Goal: Complete application form

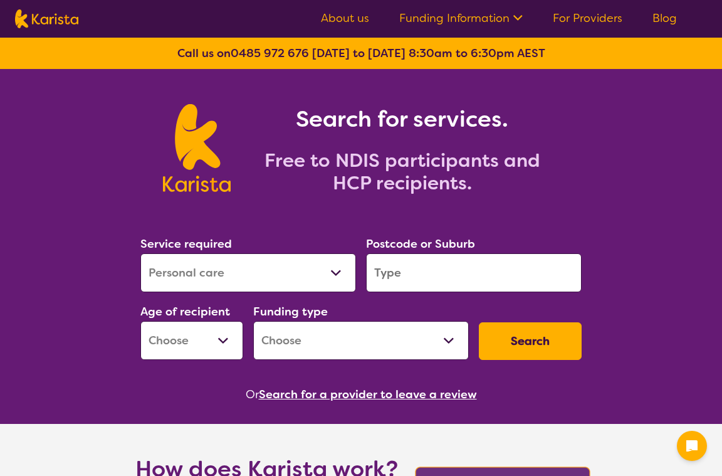
select select "Personal care"
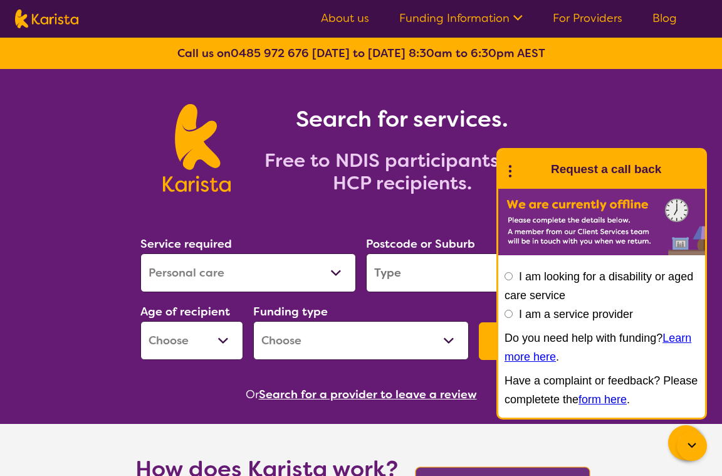
click at [511, 313] on input "I am a service provider" at bounding box center [508, 314] width 8 height 8
radio input "true"
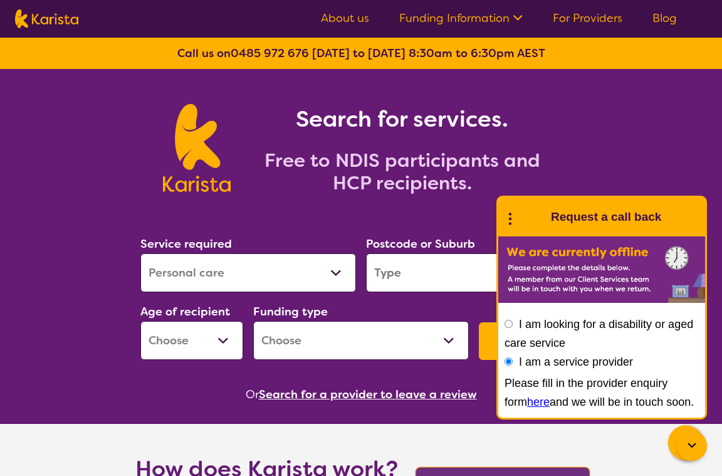
click at [527, 399] on link "here" at bounding box center [538, 401] width 23 height 13
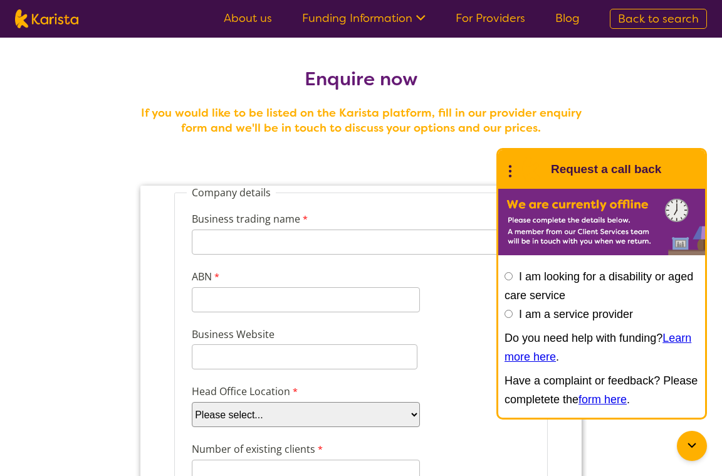
click at [693, 445] on icon at bounding box center [691, 444] width 8 height 5
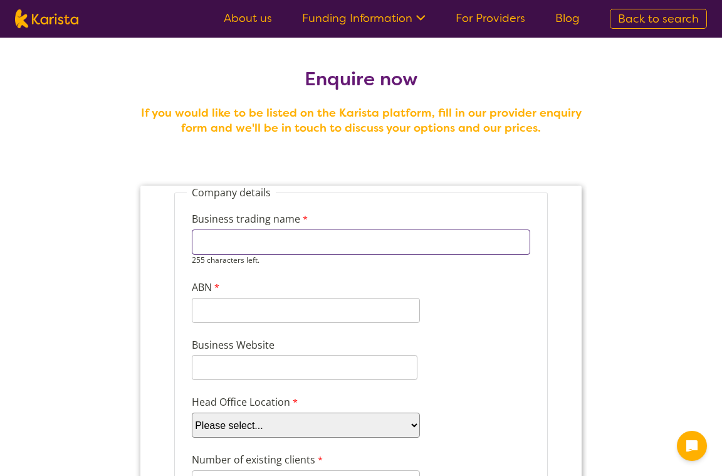
click at [310, 241] on input "Business trading name" at bounding box center [361, 241] width 338 height 25
type input "i"
type input "Immense Ability PTY LTD"
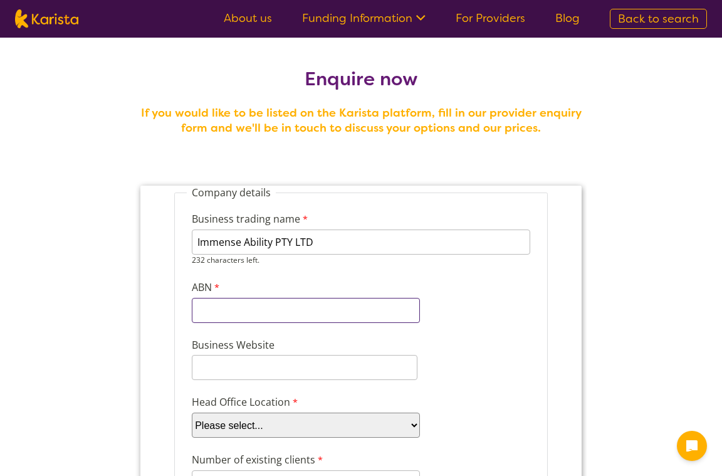
click at [249, 309] on input "ABN" at bounding box center [306, 310] width 228 height 25
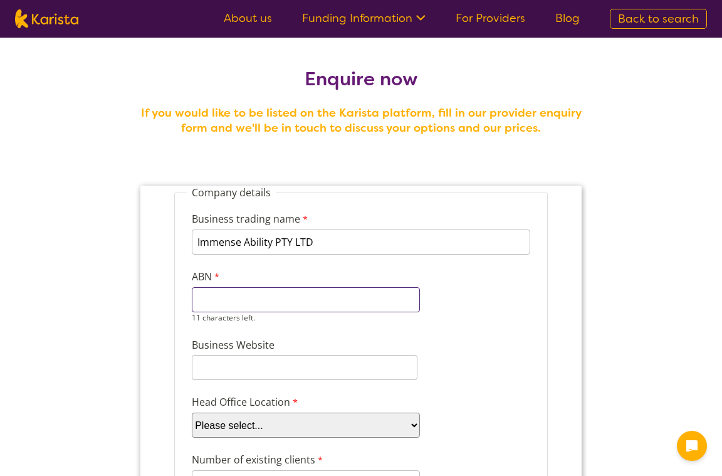
paste input "85 674 249"
click at [211, 300] on input "85 674 249" at bounding box center [306, 299] width 228 height 25
click at [232, 299] on input "85674 249" at bounding box center [306, 299] width 228 height 25
click at [253, 303] on input "85674249" at bounding box center [306, 299] width 228 height 25
type input "85674249024"
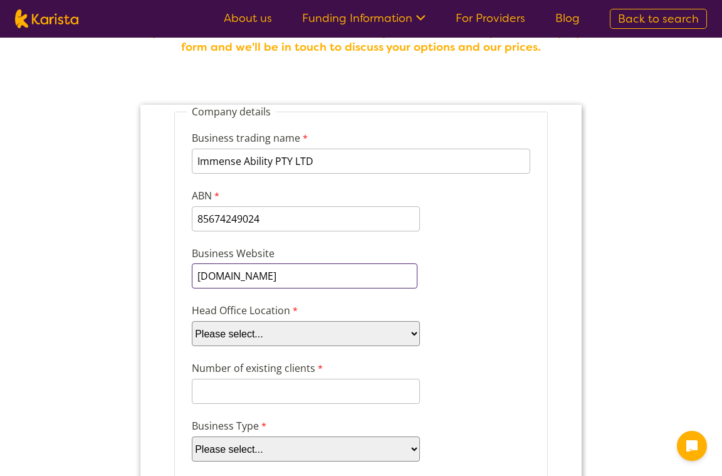
scroll to position [100, 0]
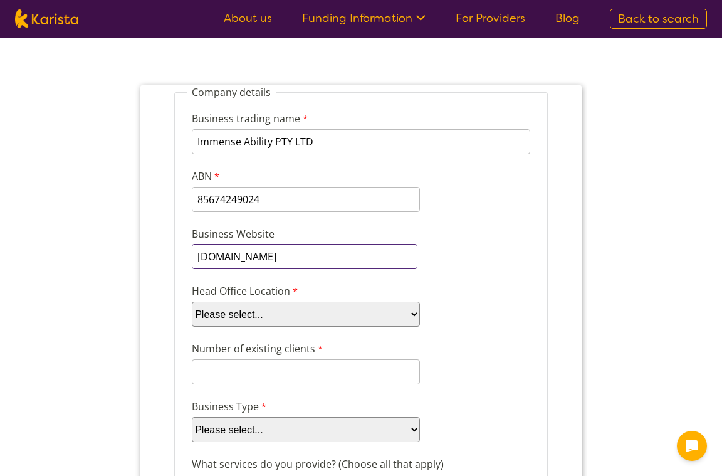
type input "www.immenseability.com.au"
click at [268, 309] on select "Please select... ACT NSW NT QLD SA TAS VIC WA" at bounding box center [306, 313] width 228 height 25
select select "tfa_99"
click at [192, 301] on select "Please select... ACT NSW NT QLD SA TAS VIC WA" at bounding box center [306, 313] width 228 height 25
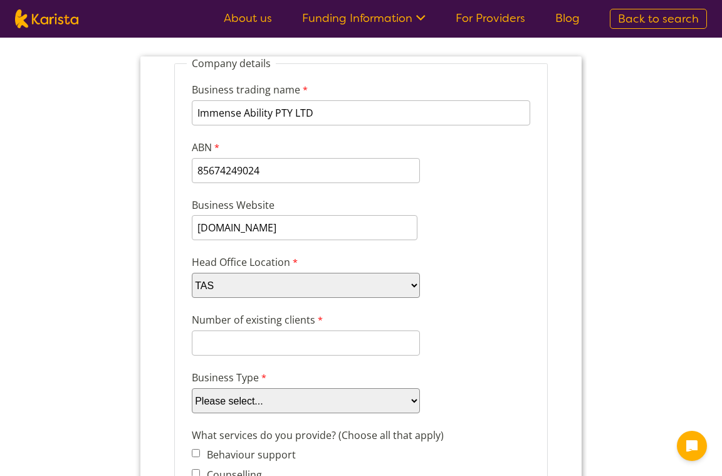
scroll to position [131, 0]
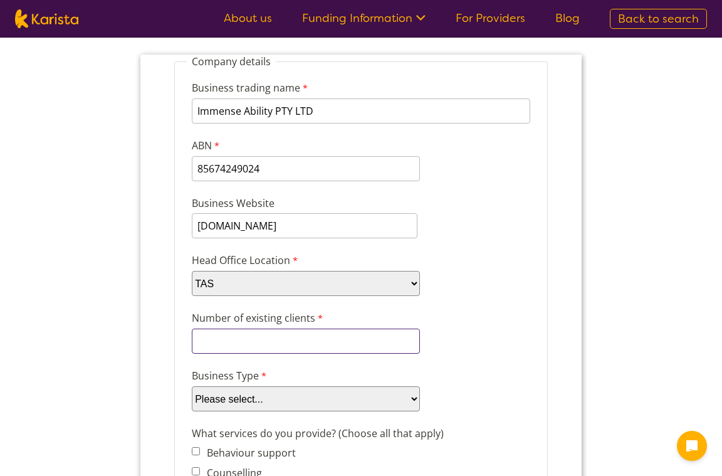
click at [248, 342] on input "Number of existing clients" at bounding box center [306, 340] width 228 height 25
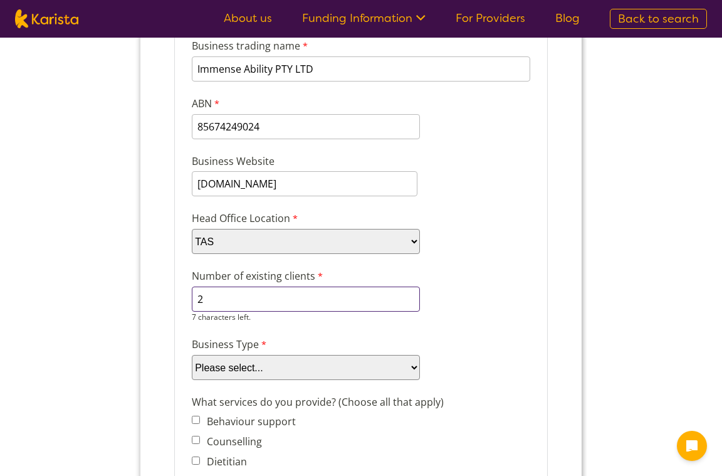
scroll to position [180, 0]
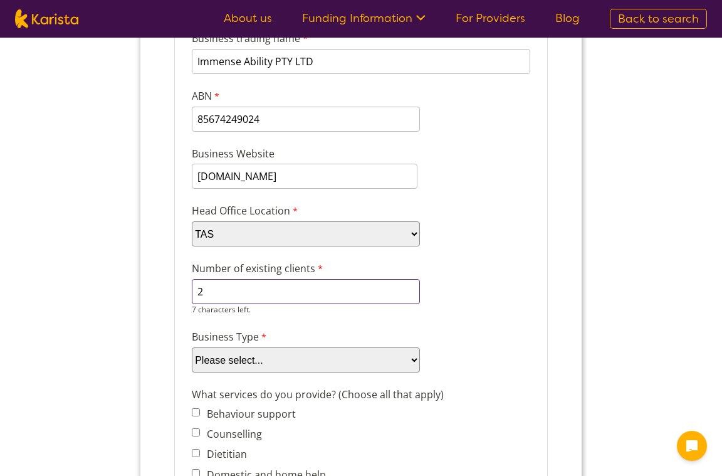
type input "2"
click at [249, 352] on select "Please select... Company Individual/Sole Trader Other (please specify)" at bounding box center [306, 359] width 228 height 25
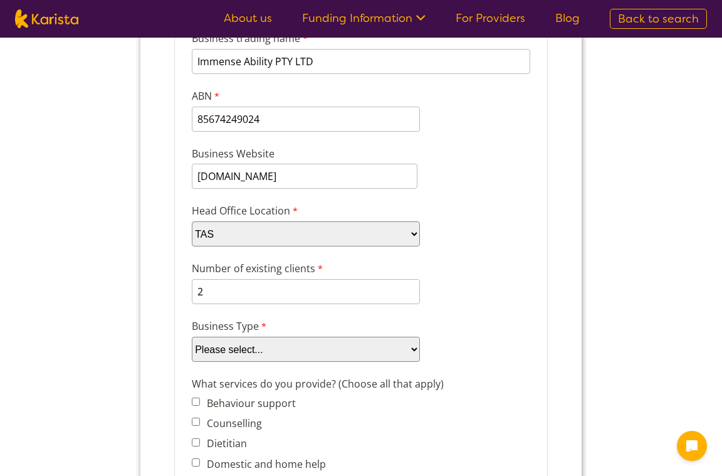
select select "tfa_87"
click at [192, 348] on select "Please select... Company Individual/Sole Trader Other (please specify)" at bounding box center [306, 349] width 228 height 25
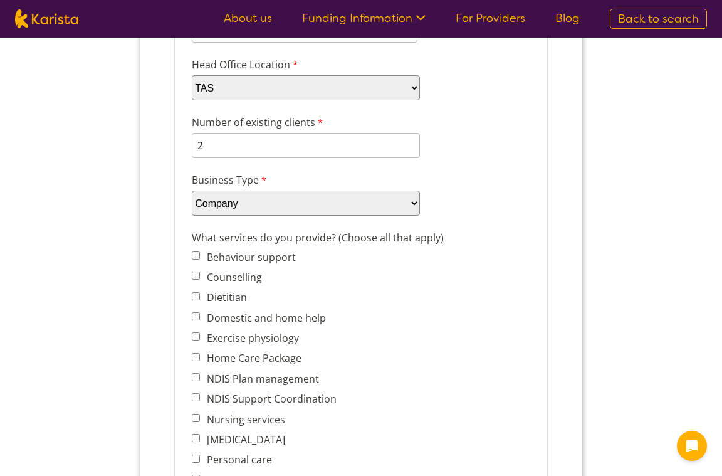
scroll to position [329, 0]
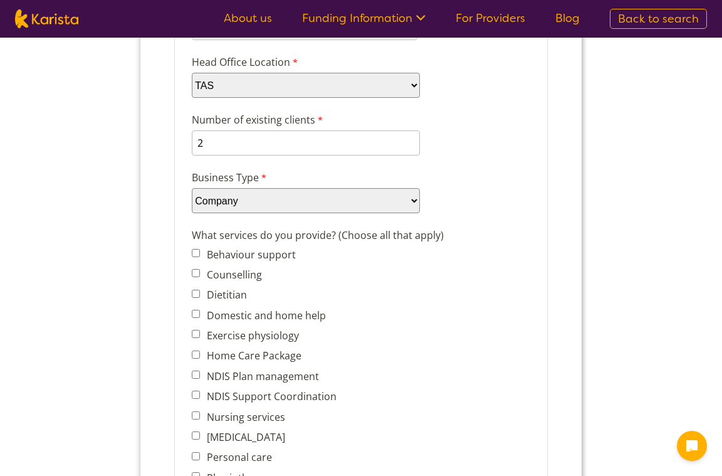
click at [199, 312] on input "Domestic and home help" at bounding box center [196, 314] width 8 height 8
checkbox input "true"
click at [197, 350] on input "Home Care Package" at bounding box center [196, 354] width 8 height 8
checkbox input "true"
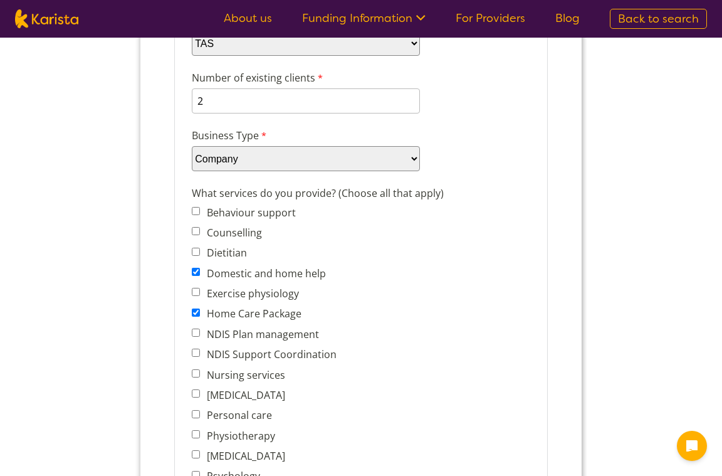
click at [196, 370] on input "Nursing services" at bounding box center [196, 373] width 8 height 8
checkbox input "true"
click at [196, 410] on input "Personal care" at bounding box center [196, 414] width 8 height 8
checkbox input "true"
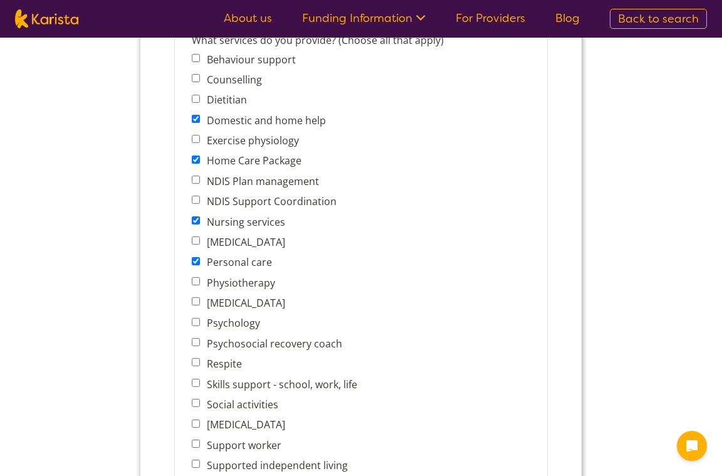
scroll to position [524, 0]
click at [194, 358] on input "Respite" at bounding box center [196, 361] width 8 height 8
checkbox input "true"
click at [197, 378] on input "Skills support - school, work, life" at bounding box center [196, 382] width 8 height 8
checkbox input "true"
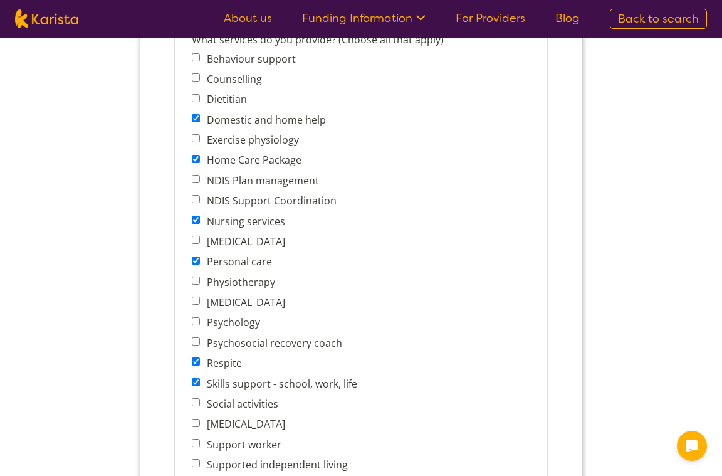
click at [197, 398] on input "Social activities" at bounding box center [196, 402] width 8 height 8
checkbox input "true"
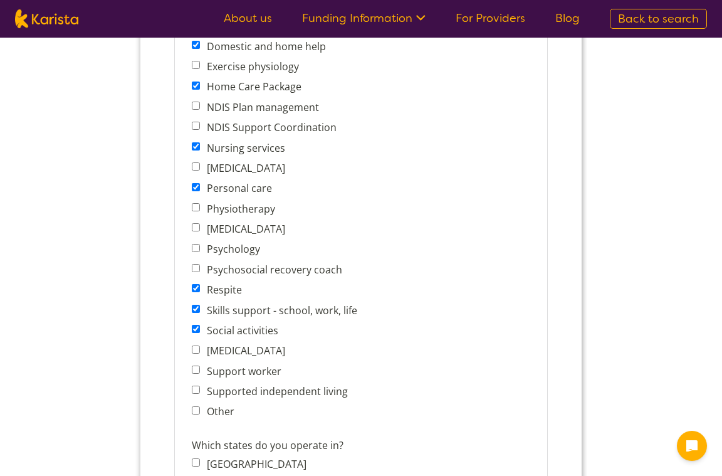
scroll to position [601, 0]
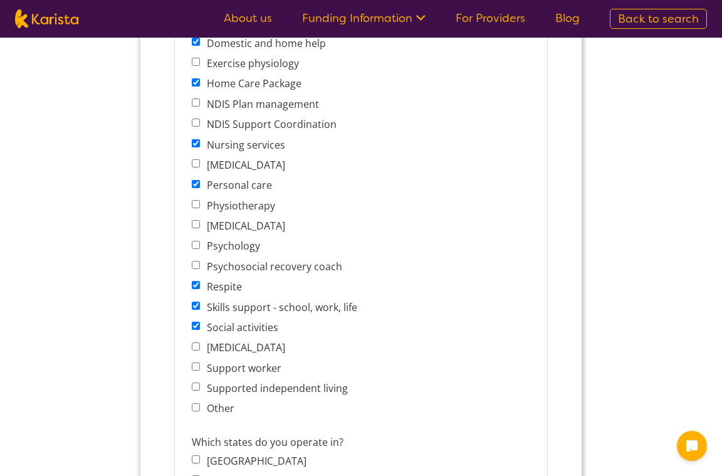
click at [194, 382] on input "Supported independent living" at bounding box center [196, 386] width 8 height 8
checkbox input "true"
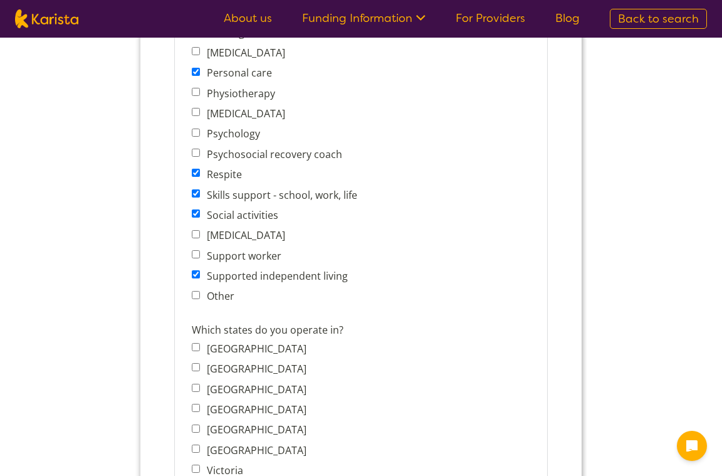
scroll to position [750, 0]
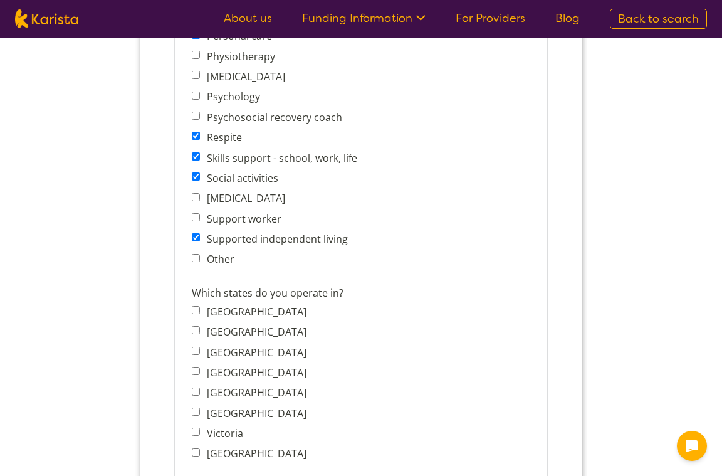
click at [197, 407] on input "Tasmania" at bounding box center [196, 411] width 8 height 8
checkbox input "true"
click at [195, 427] on input "Victoria" at bounding box center [196, 431] width 8 height 8
checkbox input "true"
click at [197, 213] on input "Support worker" at bounding box center [196, 217] width 8 height 8
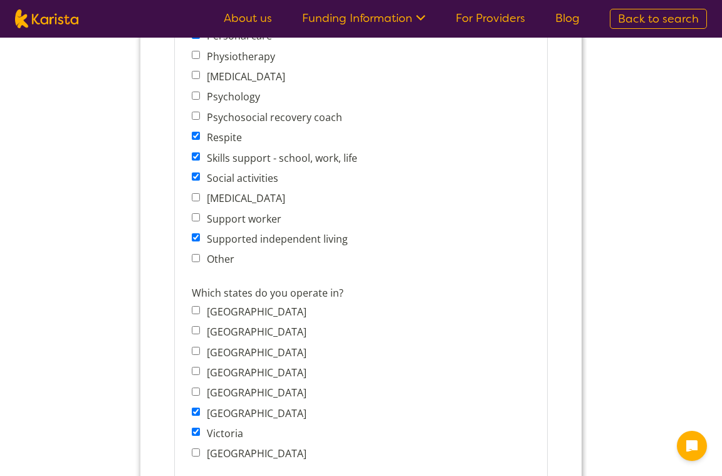
checkbox input "true"
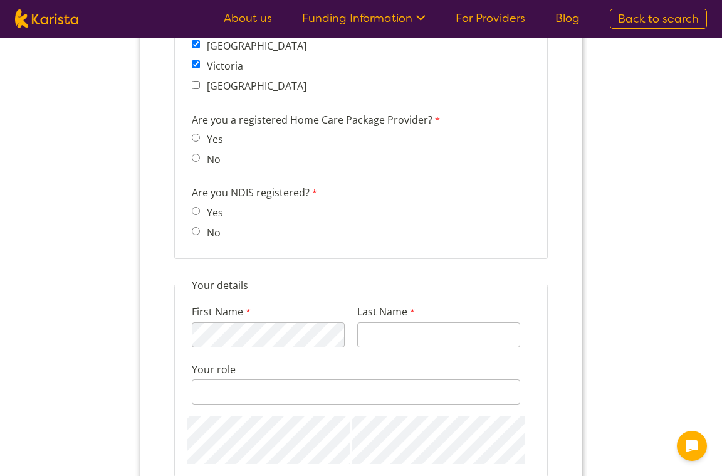
scroll to position [1094, 0]
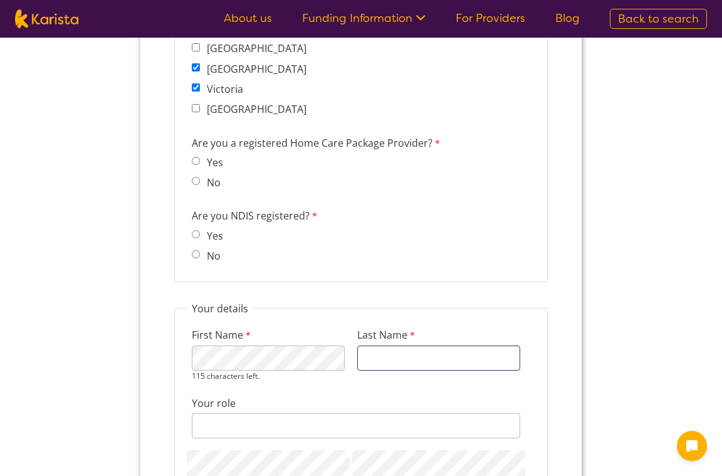
click at [371, 351] on input "Last Name" at bounding box center [438, 357] width 163 height 25
type input "Paudel"
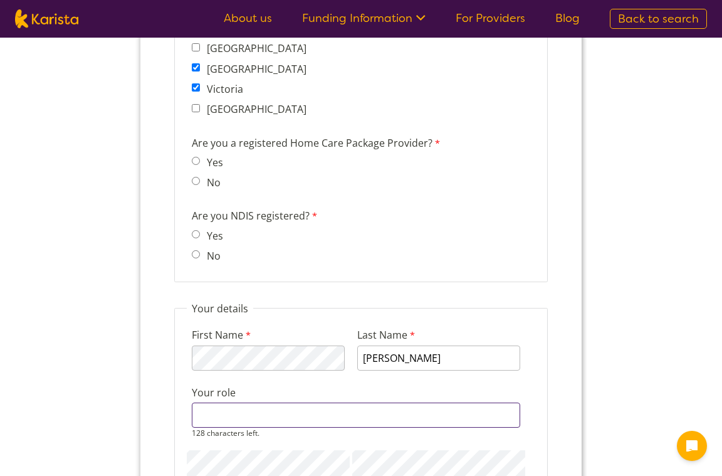
click at [235, 408] on input "Your role" at bounding box center [356, 414] width 328 height 25
drag, startPoint x: 347, startPoint y: 402, endPoint x: 397, endPoint y: 403, distance: 50.8
click at [397, 403] on input "Participant laison Officer in VIC and TAS" at bounding box center [356, 414] width 328 height 25
click at [197, 404] on input "Participant laison Officer in VIC" at bounding box center [356, 414] width 328 height 25
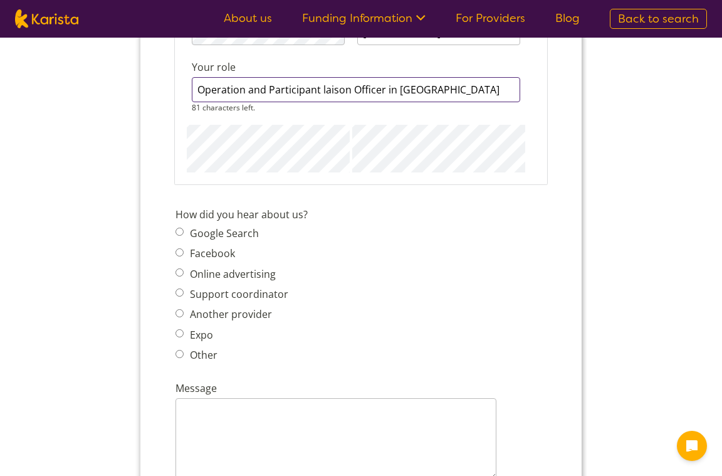
scroll to position [1368, 0]
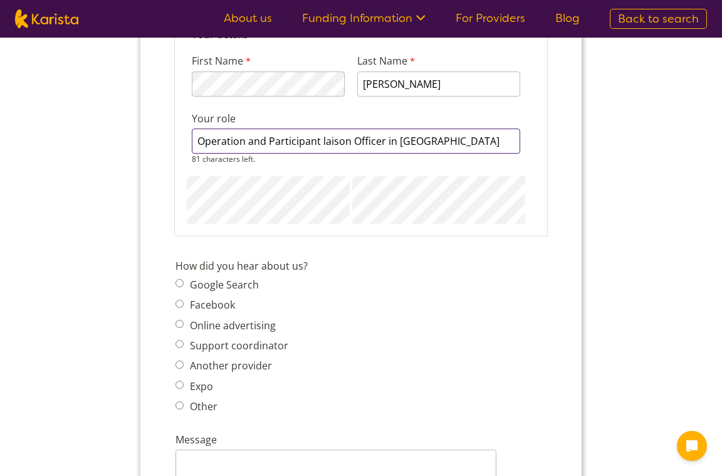
click at [399, 129] on input "Operation and Participant laison Officer in VIC" at bounding box center [356, 140] width 328 height 25
type input "Operation and Participant laison Officer VIC"
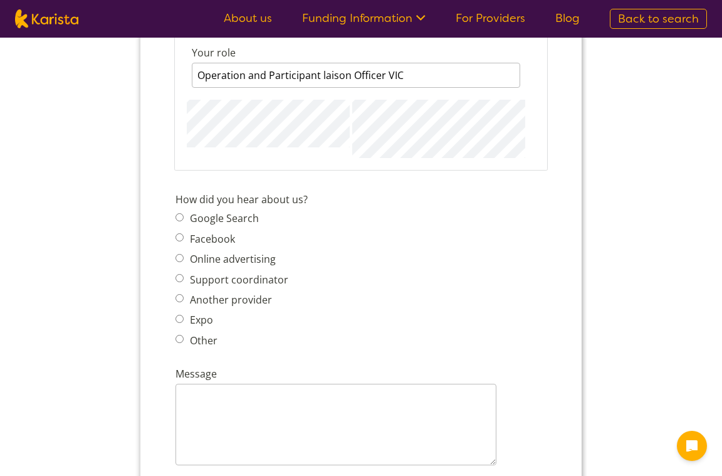
scroll to position [1454, 0]
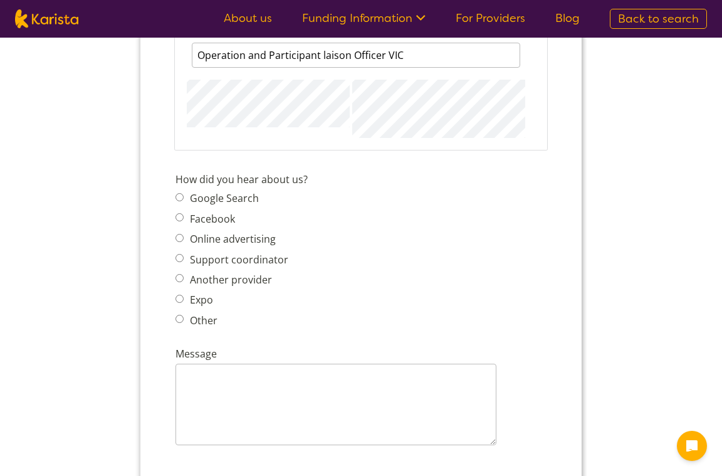
click at [180, 189] on span "Google Search" at bounding box center [235, 198] width 120 height 18
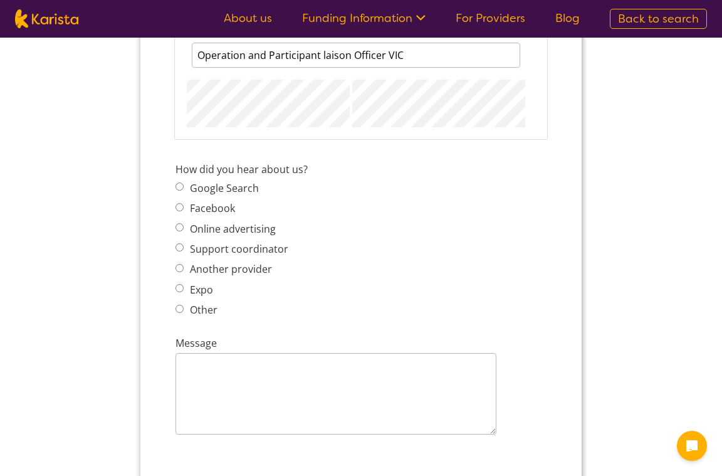
click at [177, 264] on input "Another provider" at bounding box center [179, 268] width 8 height 8
radio input "true"
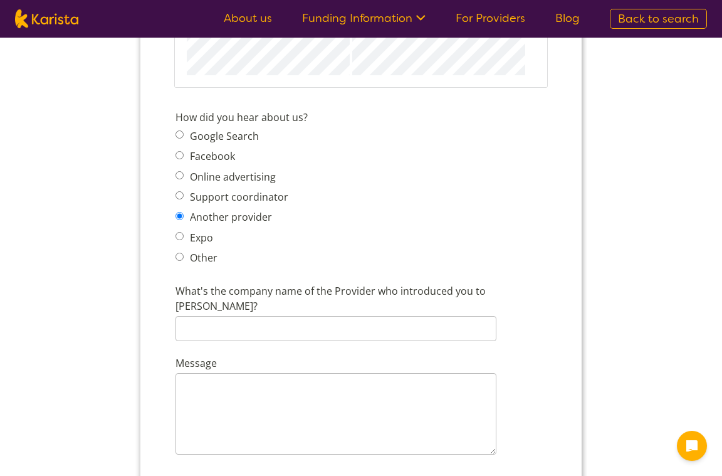
scroll to position [1515, 0]
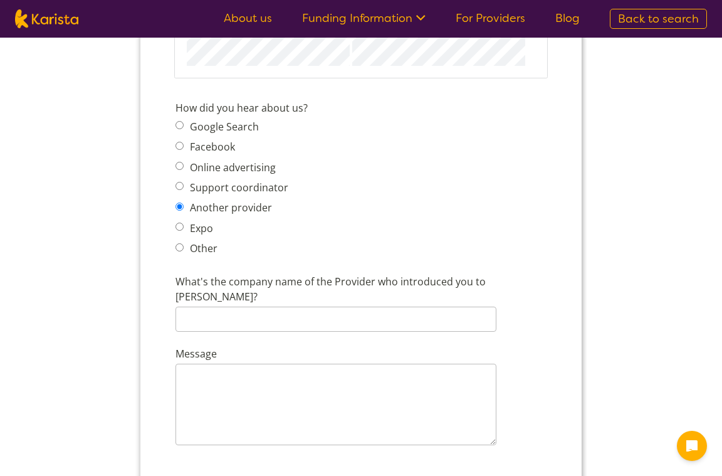
click at [181, 202] on input "Another provider" at bounding box center [179, 206] width 8 height 8
click at [179, 121] on input "Google Search" at bounding box center [179, 125] width 8 height 8
radio input "true"
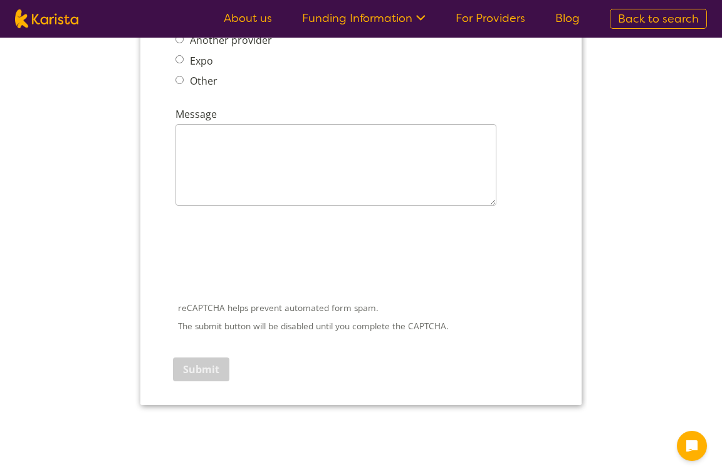
scroll to position [1718, 0]
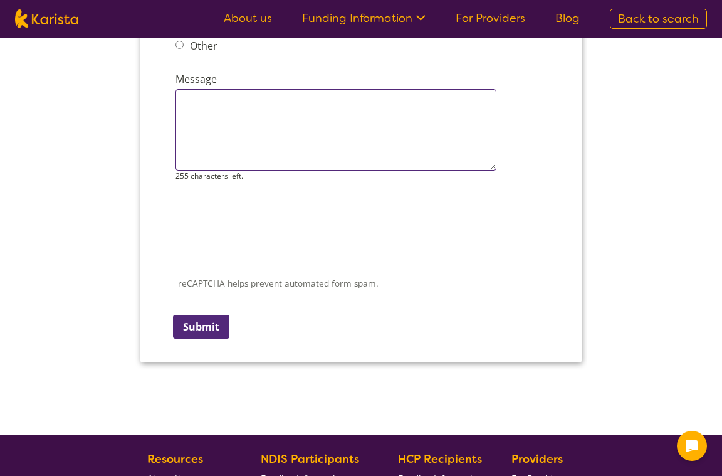
click at [189, 89] on textarea "Message" at bounding box center [335, 129] width 321 height 81
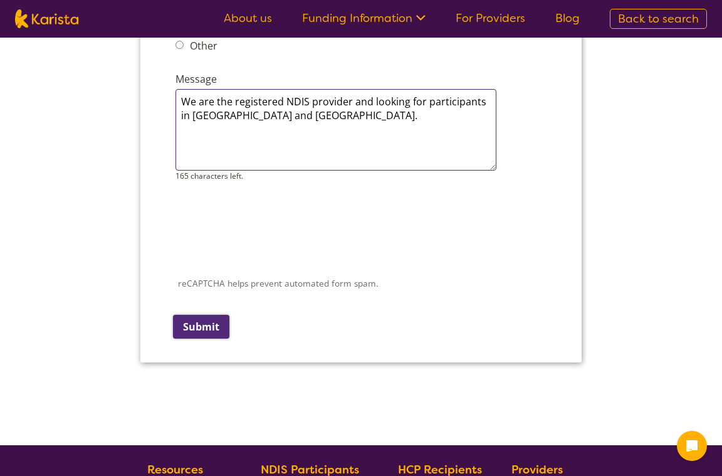
type textarea "We are the registered NDIS provider and looking for participants in Tasmania an…"
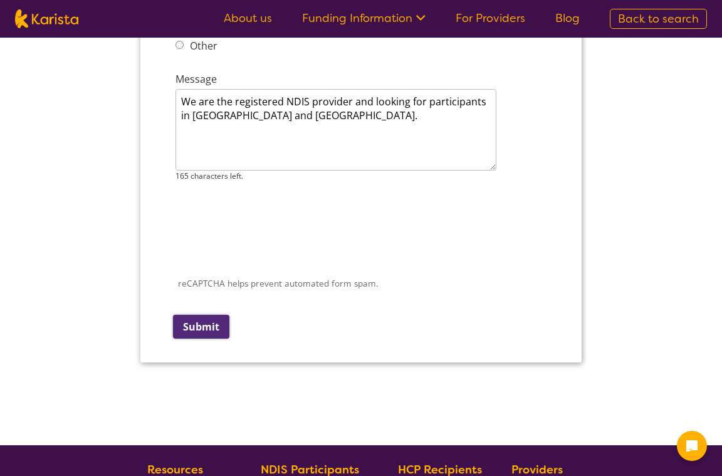
click at [202, 315] on input "Submit" at bounding box center [201, 327] width 56 height 24
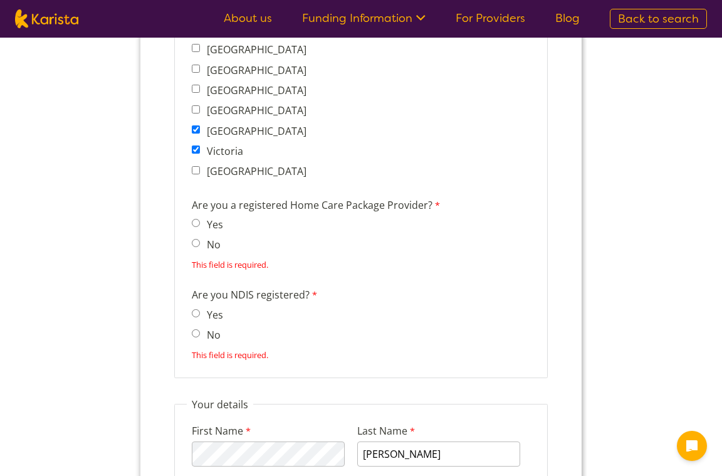
scroll to position [1018, 0]
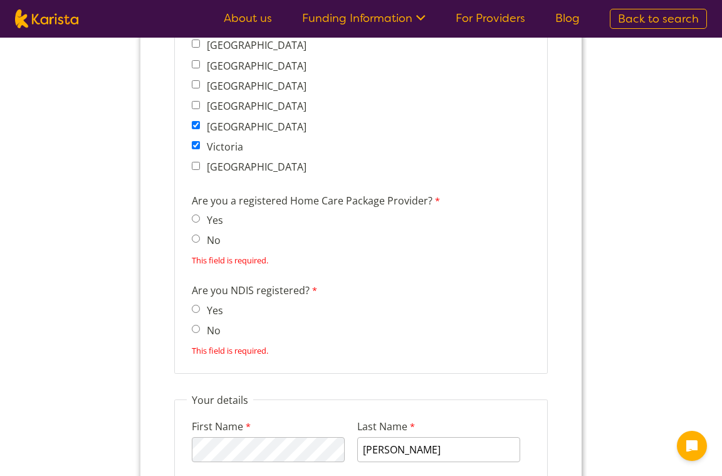
click at [196, 234] on input "No" at bounding box center [196, 238] width 8 height 8
radio input "true"
click at [196, 305] on input "Yes" at bounding box center [196, 309] width 8 height 8
radio input "true"
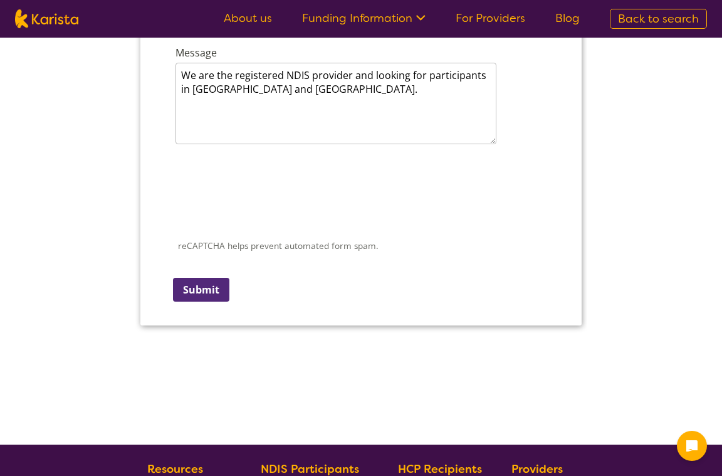
scroll to position [1, 0]
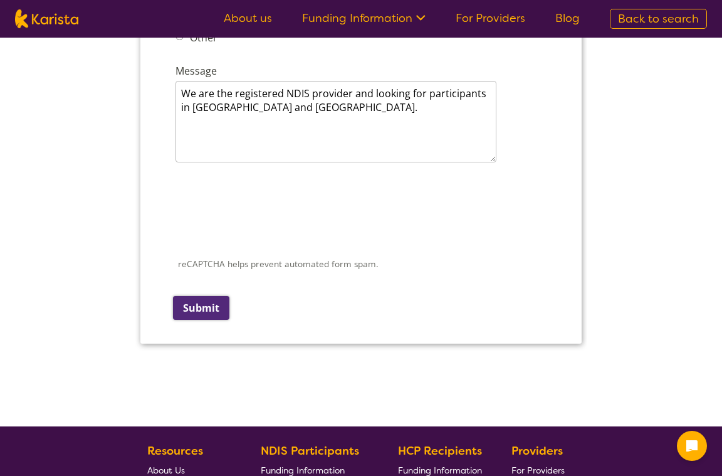
click at [207, 296] on input "Submit" at bounding box center [201, 308] width 56 height 24
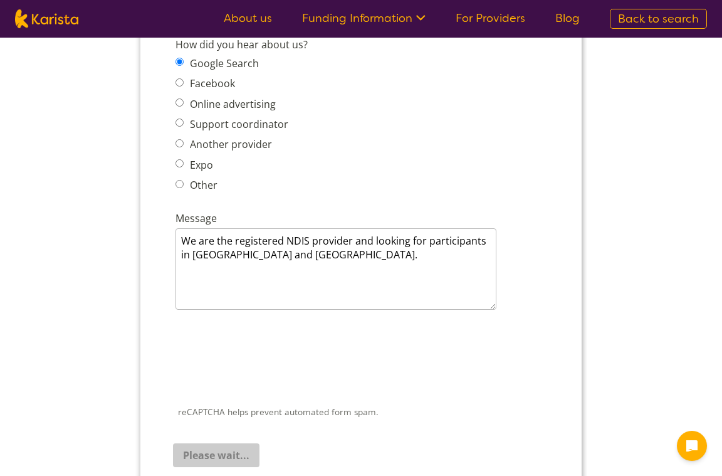
scroll to position [1569, 0]
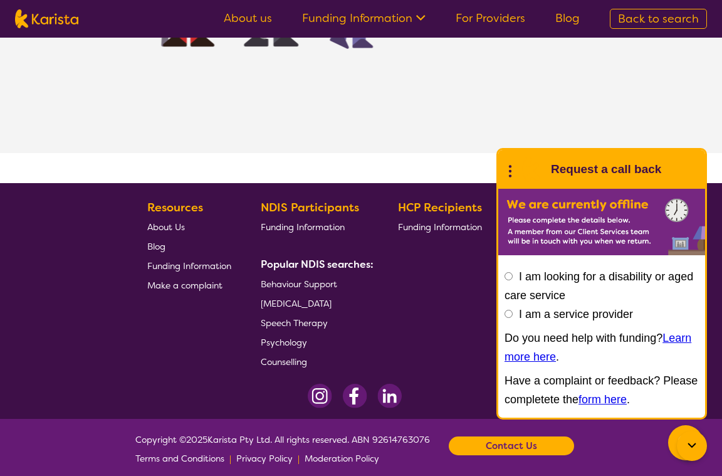
scroll to position [356, 0]
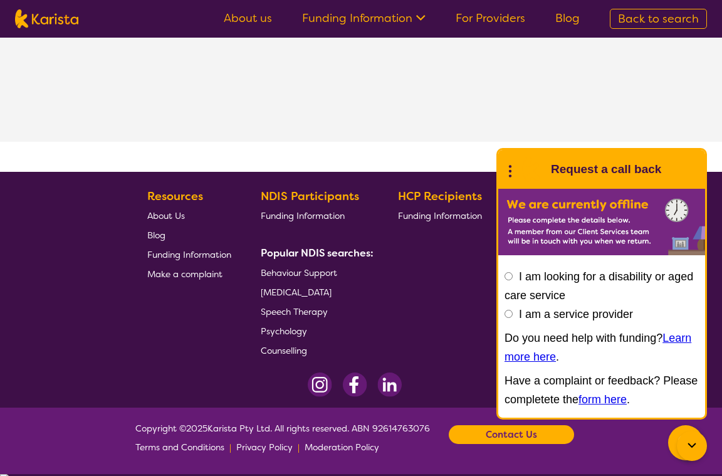
click at [595, 84] on div "In the meantime, checkout out our socials!" at bounding box center [522, 1] width 199 height 282
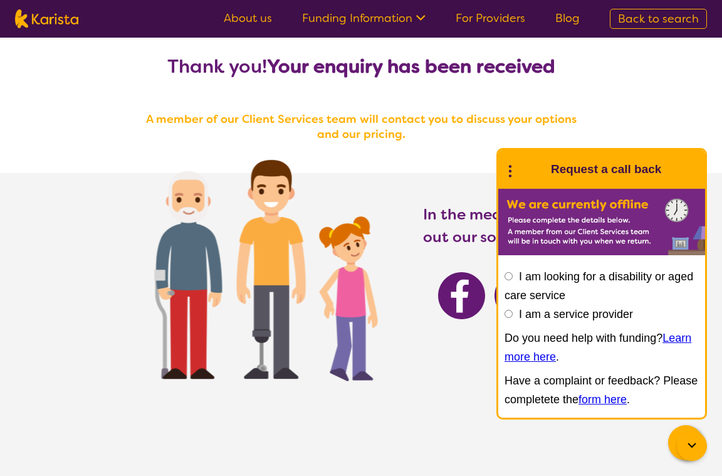
scroll to position [0, 0]
